Goal: Find specific page/section: Find specific page/section

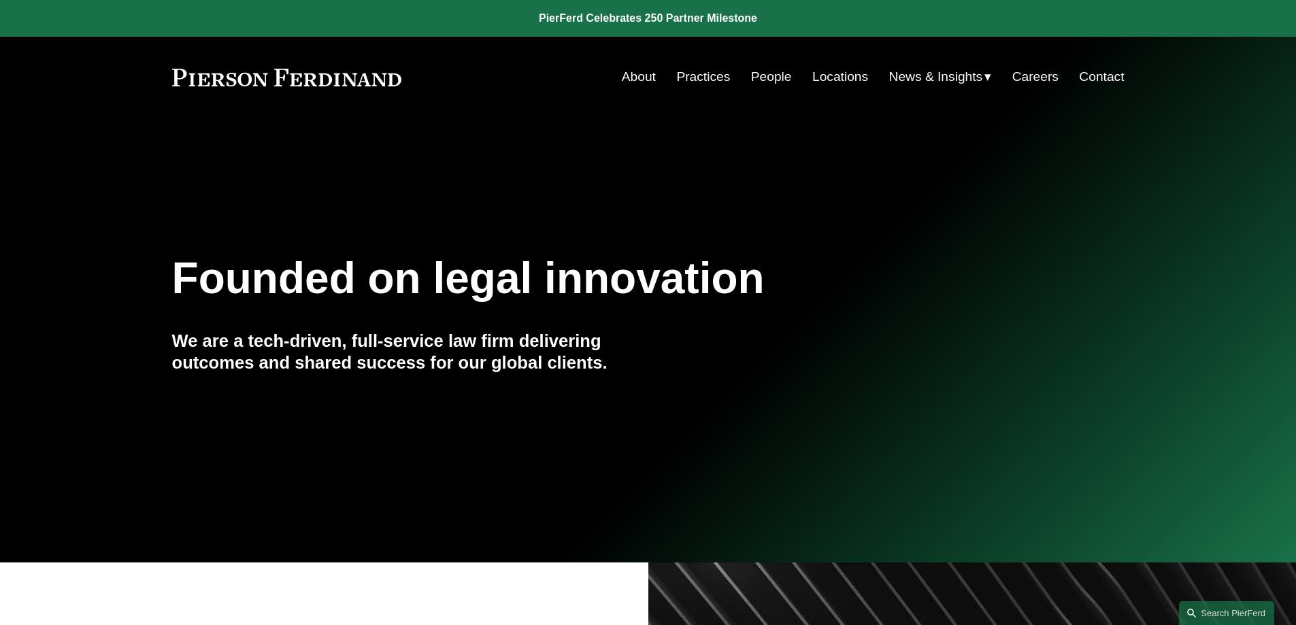
click at [774, 67] on link "People" at bounding box center [771, 77] width 41 height 26
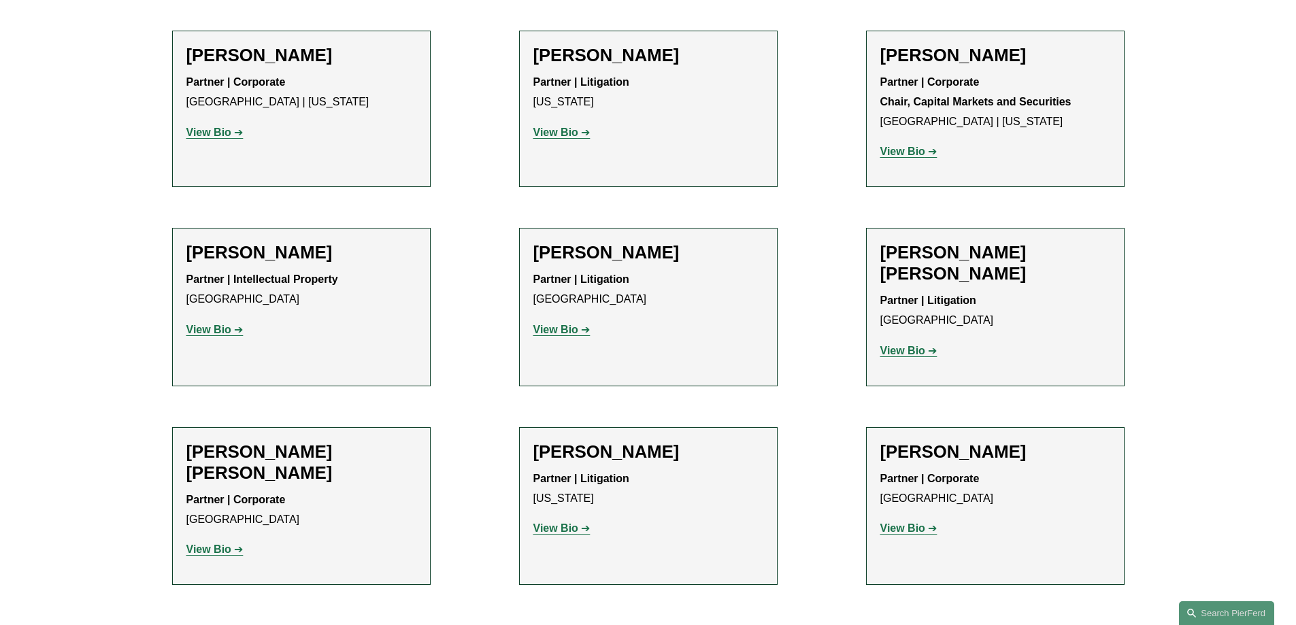
scroll to position [9706, 0]
